Goal: Information Seeking & Learning: Check status

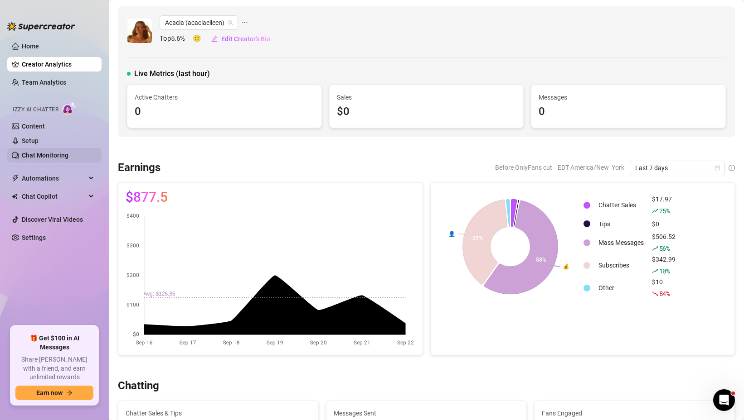
click at [50, 152] on link "Chat Monitoring" at bounding box center [45, 155] width 47 height 7
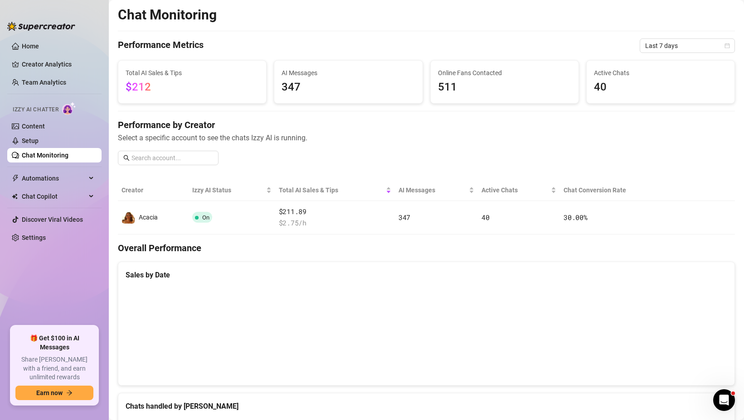
click at [361, 234] on td "$211.89 $ 2.75 /h" at bounding box center [335, 218] width 120 height 34
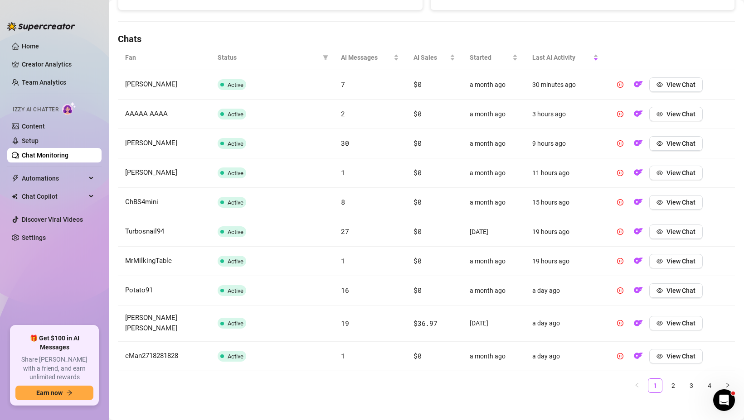
scroll to position [293, 0]
click at [676, 380] on link "2" at bounding box center [673, 386] width 14 height 14
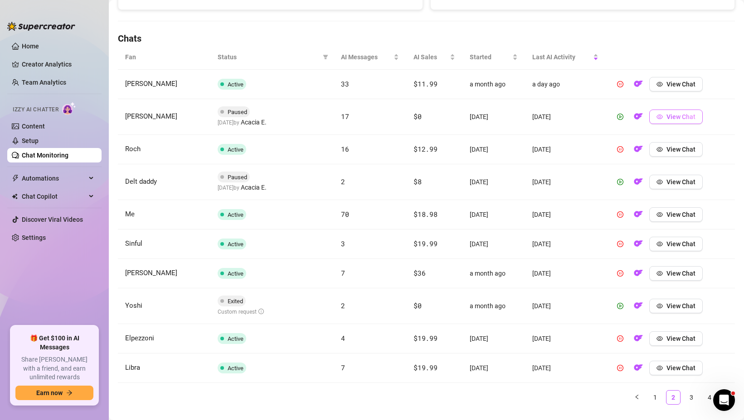
click at [664, 114] on button "View Chat" at bounding box center [675, 117] width 53 height 14
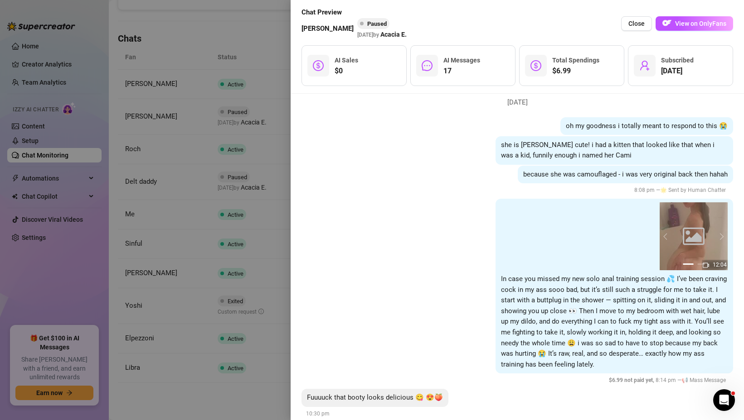
scroll to position [3021, 0]
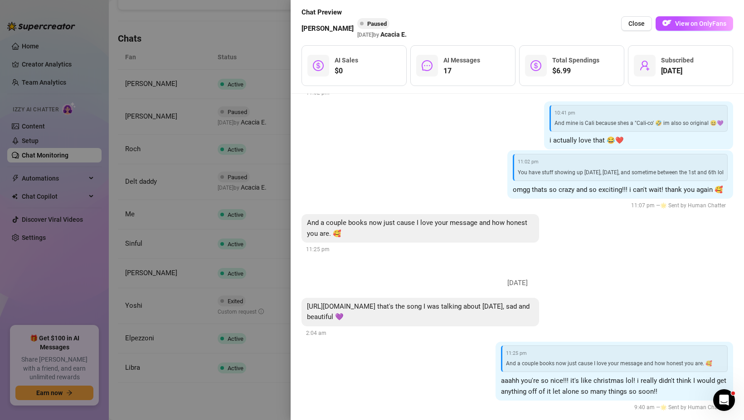
click at [197, 244] on div at bounding box center [372, 210] width 744 height 420
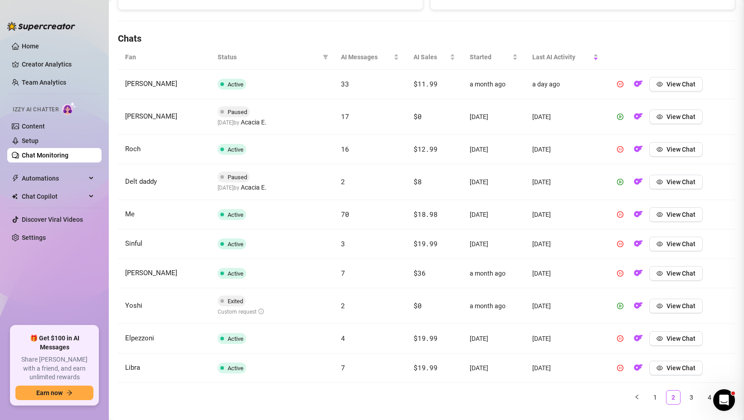
scroll to position [0, 0]
click at [682, 307] on span "View Chat" at bounding box center [680, 306] width 29 height 7
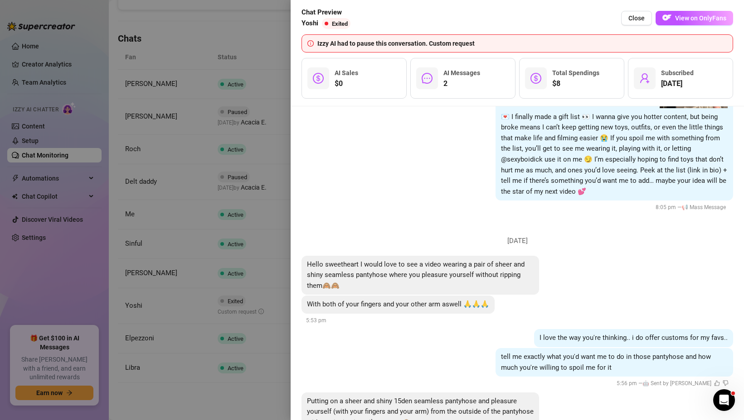
scroll to position [661, 0]
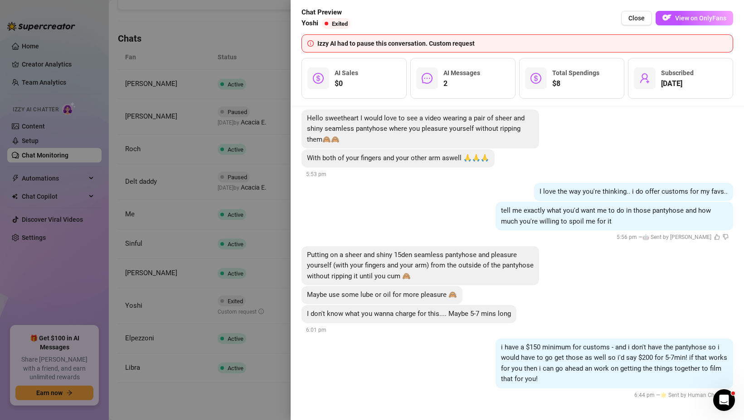
click at [214, 155] on div at bounding box center [372, 210] width 744 height 420
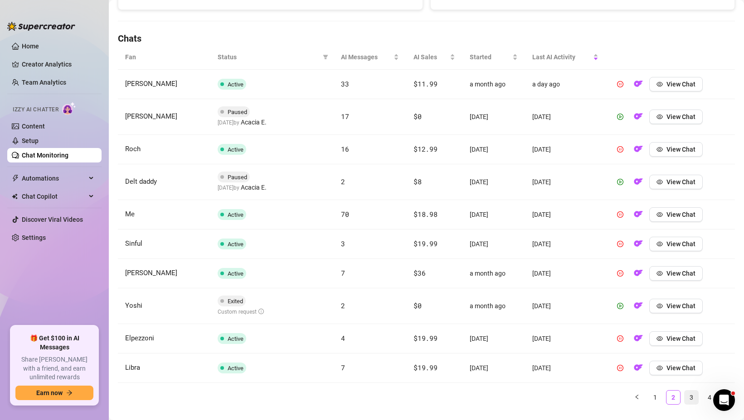
click at [695, 401] on link "3" at bounding box center [691, 398] width 14 height 14
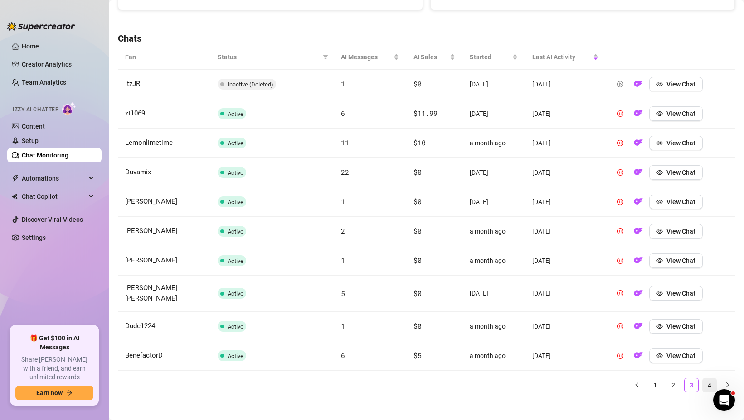
click at [715, 382] on link "4" at bounding box center [709, 386] width 14 height 14
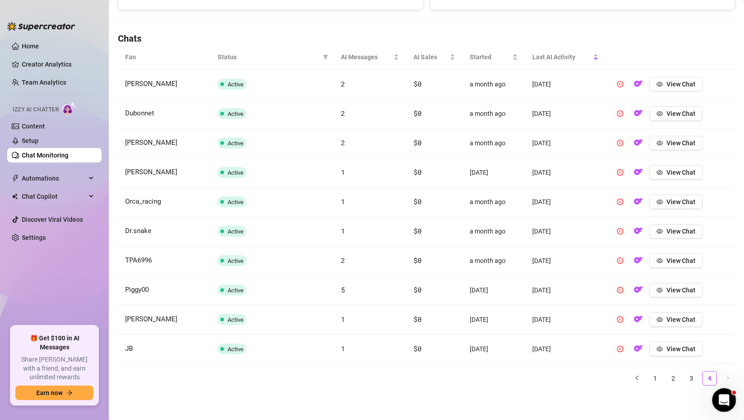
click at [720, 392] on icon "Open Intercom Messenger" at bounding box center [722, 399] width 15 height 15
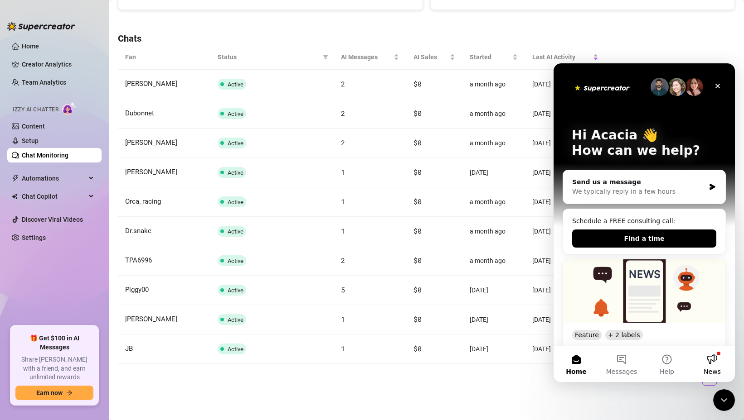
click at [712, 365] on button "News" at bounding box center [711, 364] width 45 height 36
